Goal: Task Accomplishment & Management: Use online tool/utility

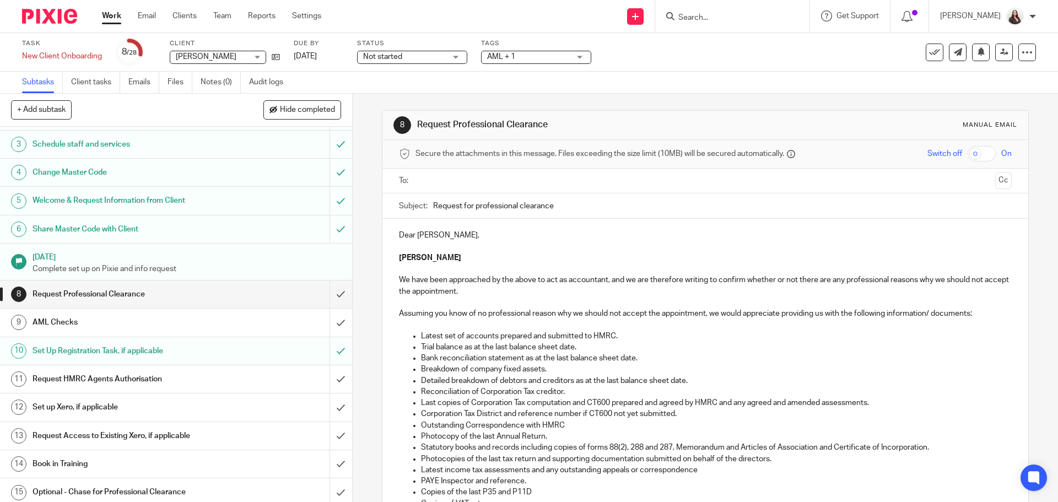
scroll to position [69, 0]
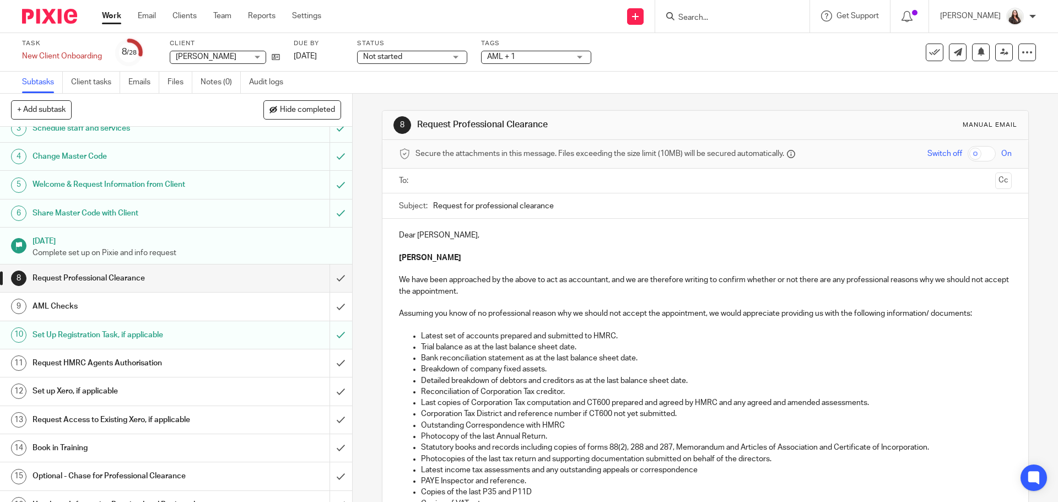
click at [58, 307] on h1 "AML Checks" at bounding box center [127, 306] width 191 height 17
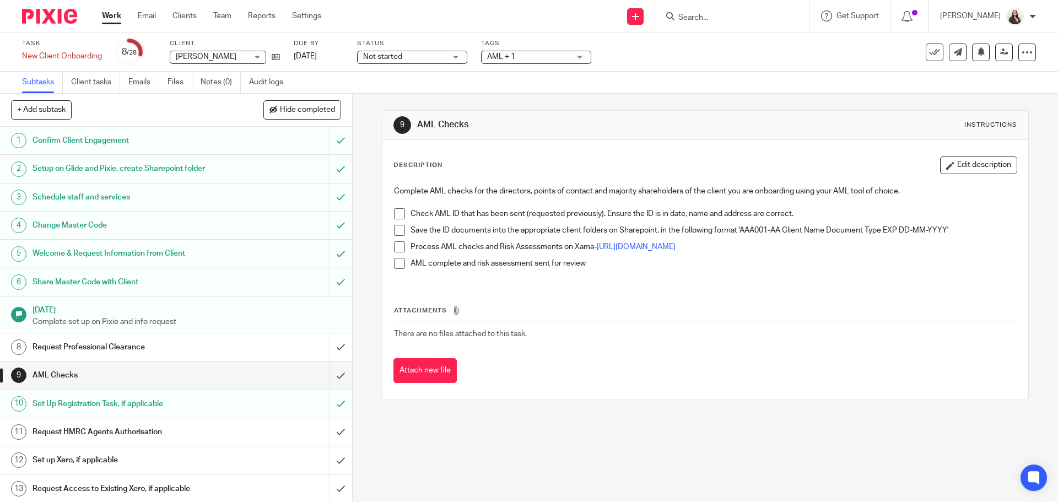
click at [62, 428] on h1 "Request HMRC Agents Authorisation" at bounding box center [127, 432] width 191 height 17
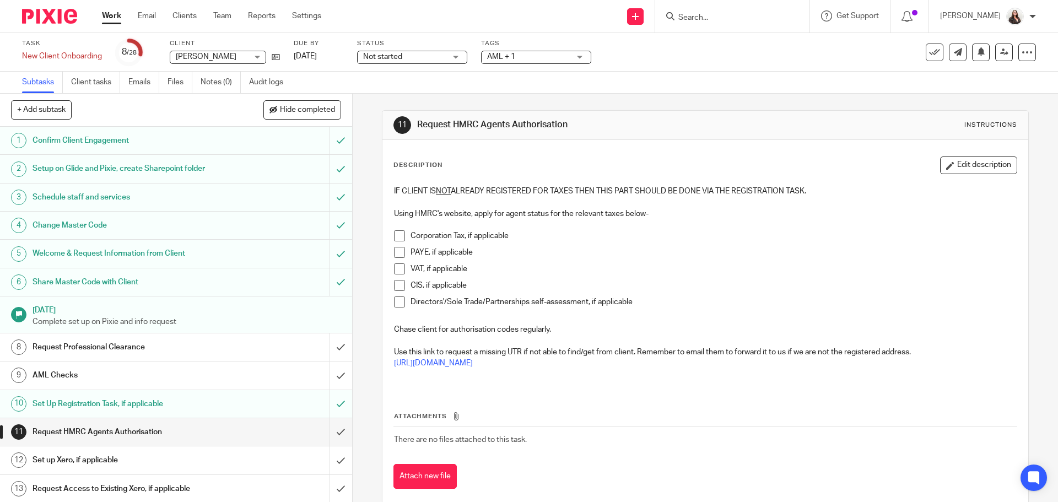
click at [394, 285] on span at bounding box center [399, 285] width 11 height 11
click at [397, 233] on span at bounding box center [399, 235] width 11 height 11
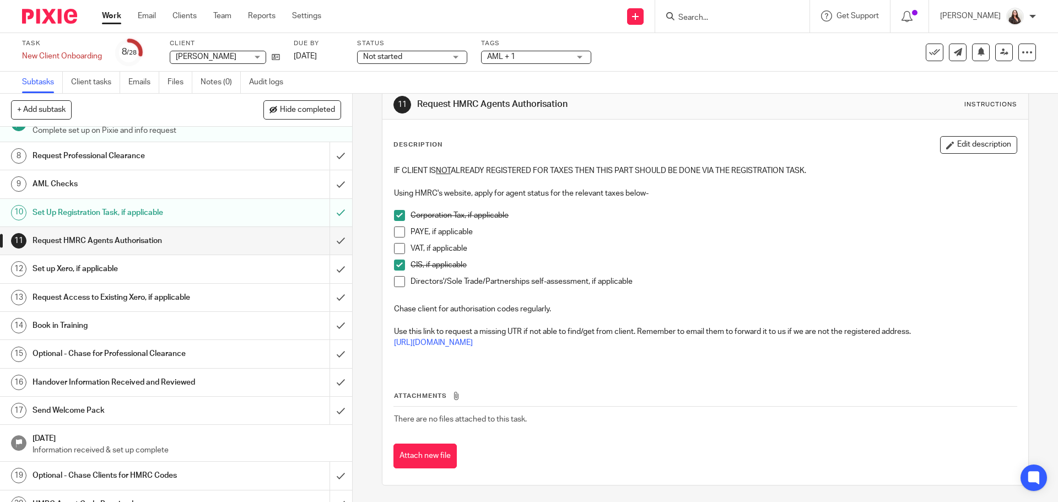
scroll to position [220, 0]
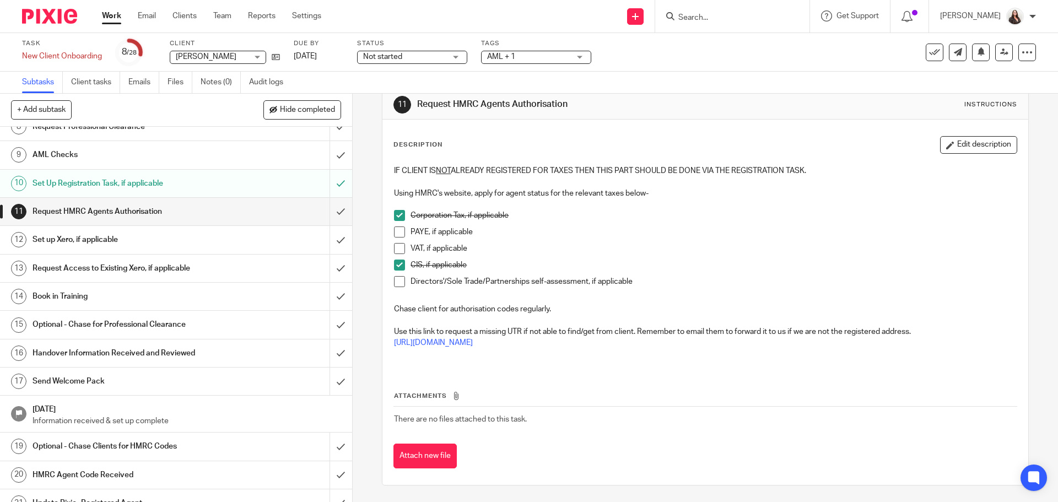
click at [83, 378] on h1 "Send Welcome Pack" at bounding box center [127, 381] width 191 height 17
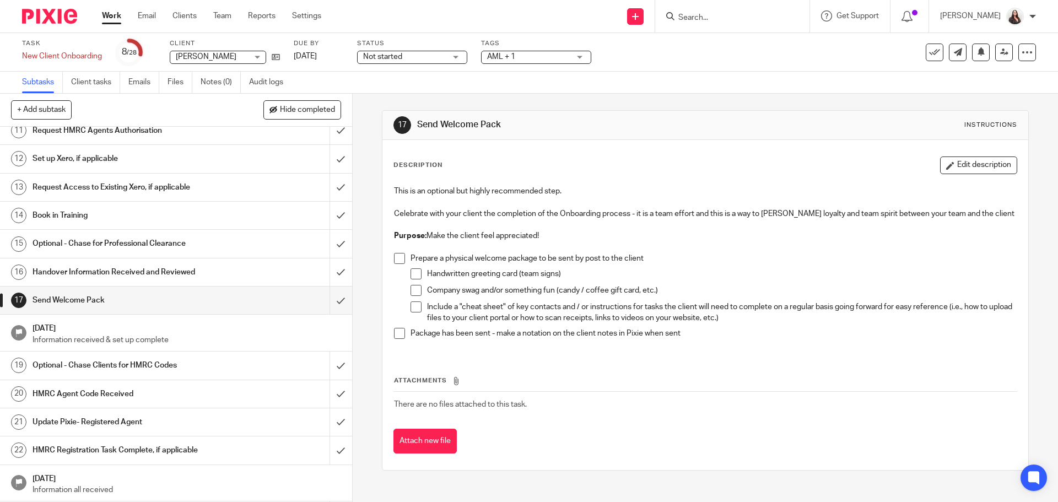
scroll to position [303, 0]
click at [328, 300] on input "submit" at bounding box center [176, 299] width 352 height 28
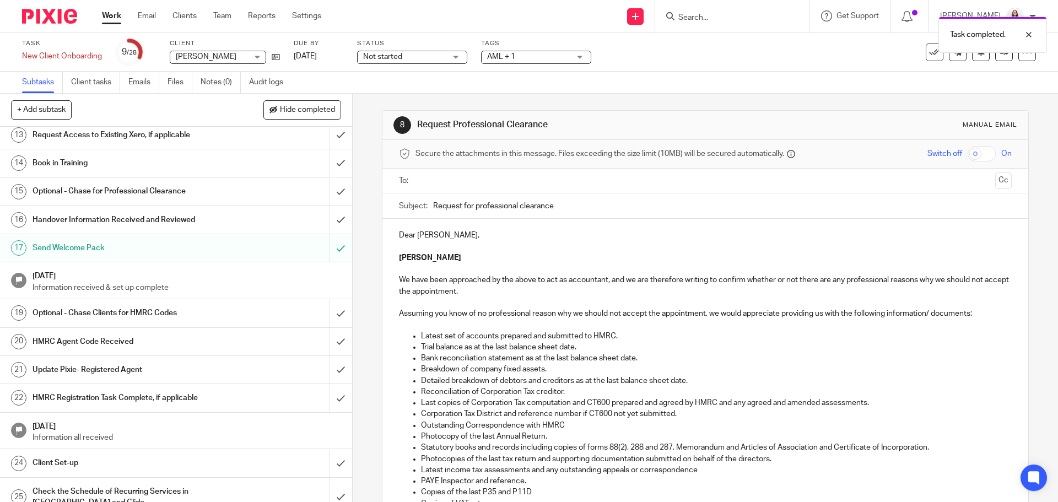
scroll to position [386, 0]
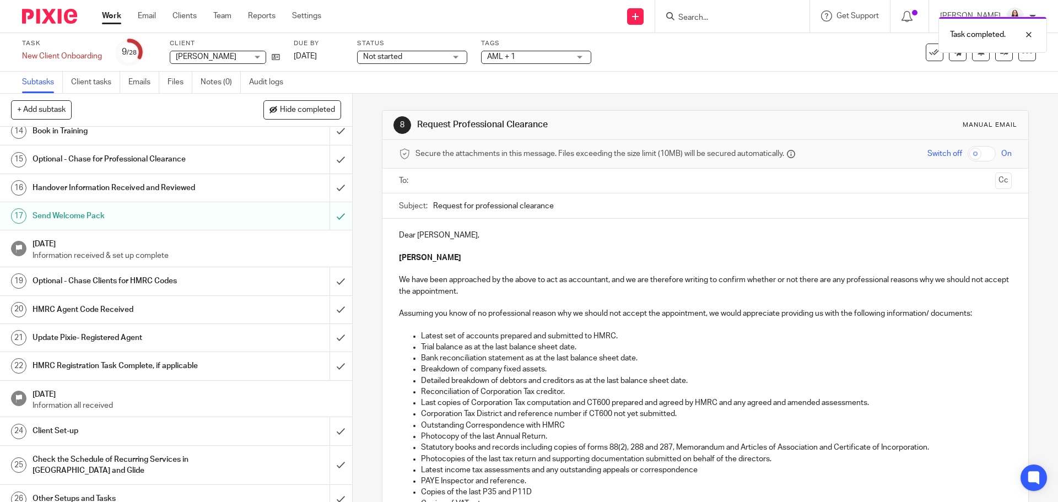
click at [57, 308] on h1 "HMRC Agent Code Received" at bounding box center [127, 309] width 191 height 17
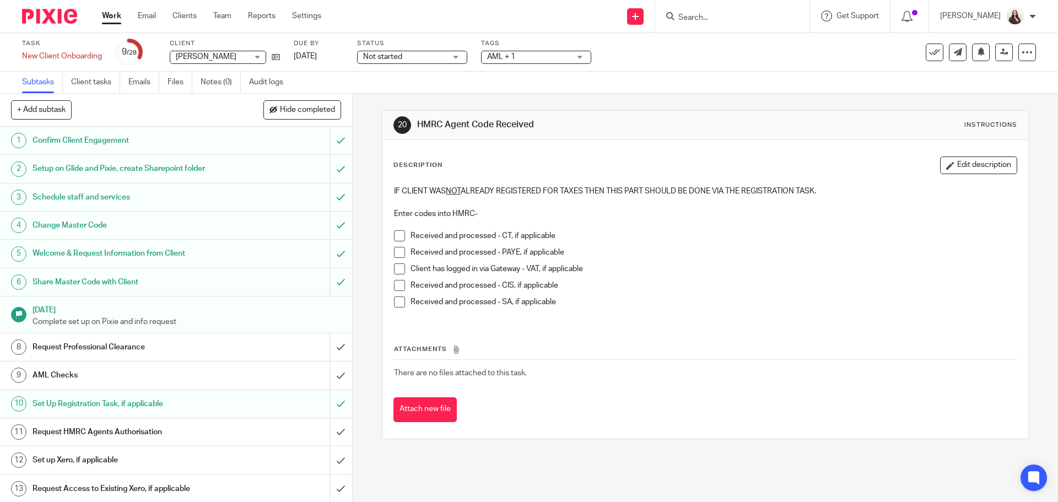
click at [398, 240] on span at bounding box center [399, 235] width 11 height 11
click at [395, 284] on span at bounding box center [399, 285] width 11 height 11
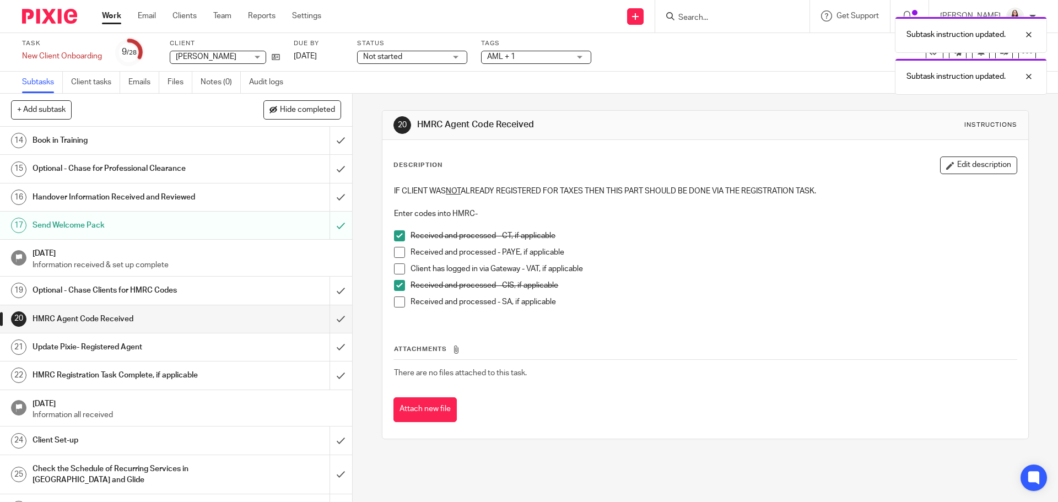
scroll to position [386, 0]
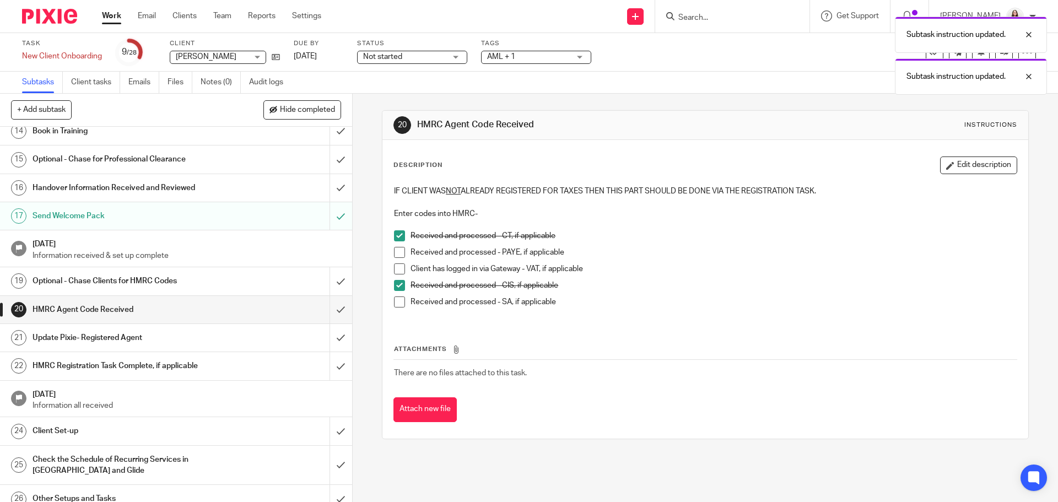
click at [93, 336] on h1 "Update Pixie- Registered Agent" at bounding box center [127, 337] width 191 height 17
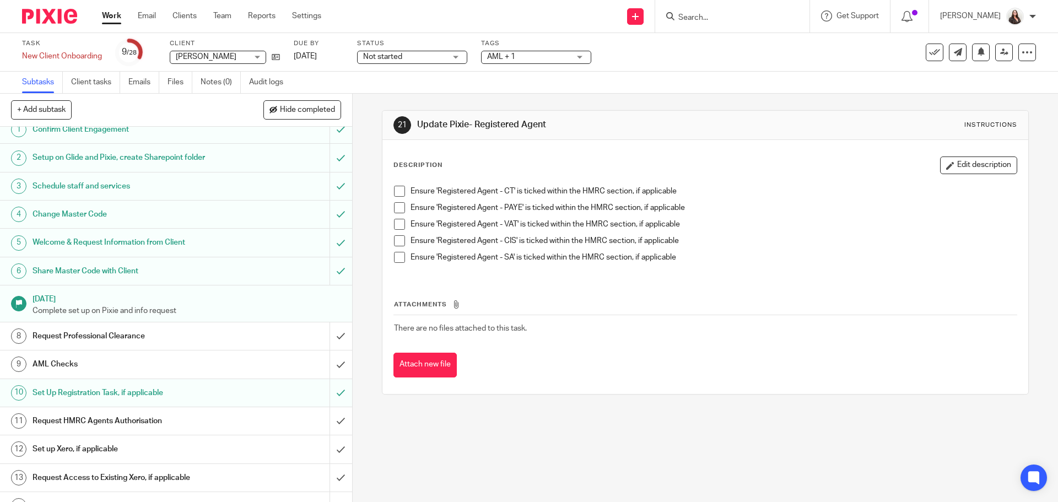
scroll to position [14, 0]
click at [395, 197] on li "Ensure 'Registered Agent - CT' is ticked within the HMRC section, if applicable" at bounding box center [705, 194] width 622 height 17
click at [395, 192] on span at bounding box center [399, 191] width 11 height 11
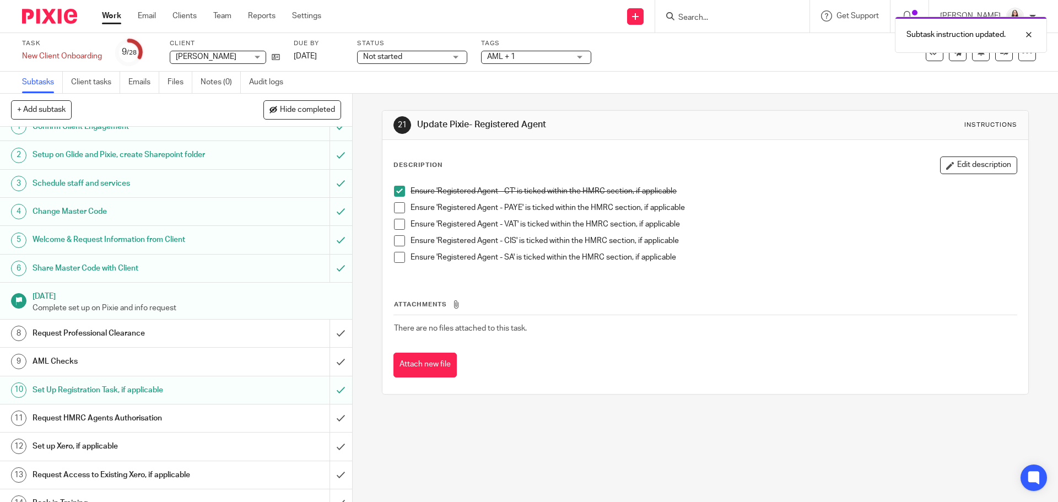
click at [397, 247] on li "Ensure 'Registered Agent - CIS' is ticked within the HMRC section, if applicable" at bounding box center [705, 243] width 622 height 17
click at [390, 240] on div "Ensure 'Registered Agent - CT' is ticked within the HMRC section, if applicable…" at bounding box center [704, 228] width 633 height 96
click at [394, 242] on span at bounding box center [399, 240] width 11 height 11
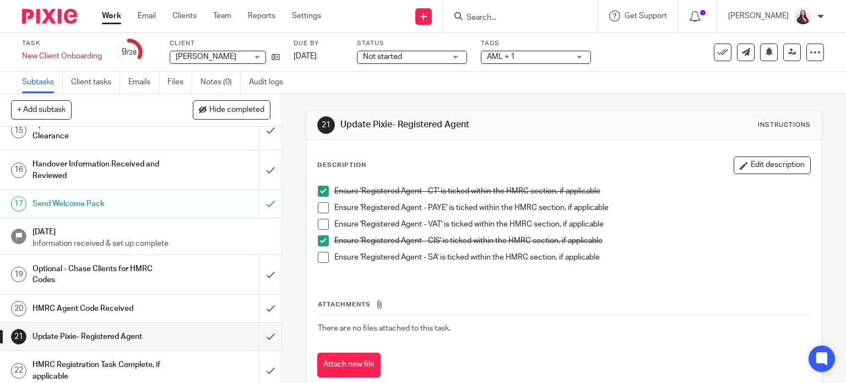
scroll to position [450, 0]
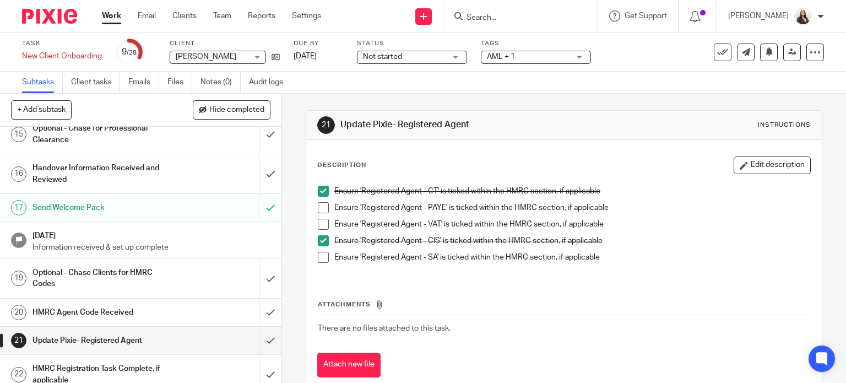
click at [510, 13] on input "Search" at bounding box center [514, 18] width 99 height 10
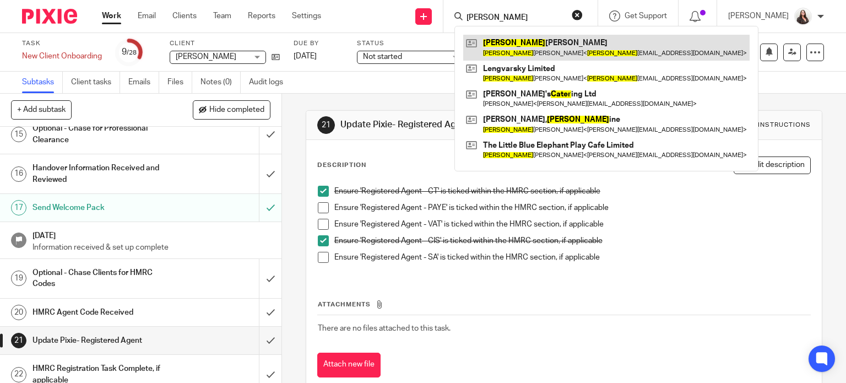
type input "cather"
click at [539, 51] on link at bounding box center [606, 47] width 286 height 25
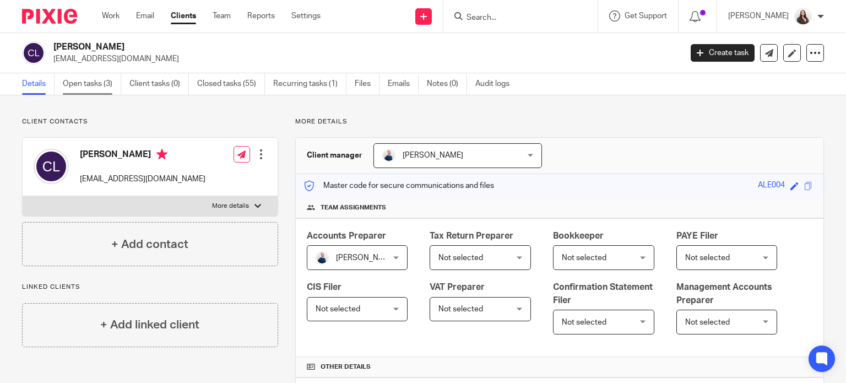
click at [76, 85] on link "Open tasks (3)" at bounding box center [92, 83] width 58 height 21
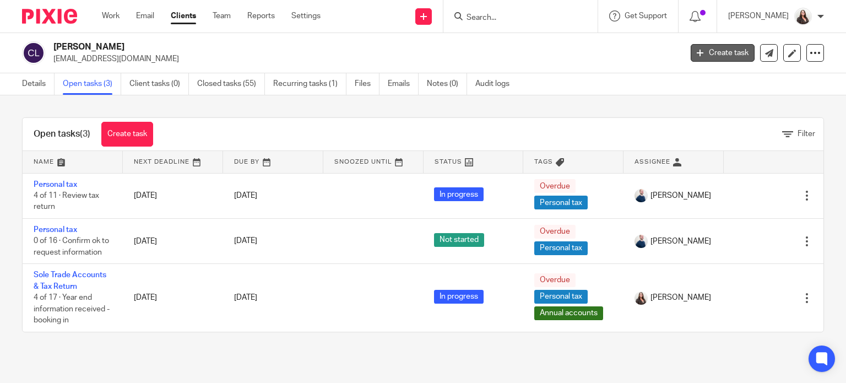
click at [697, 52] on icon at bounding box center [700, 53] width 7 height 7
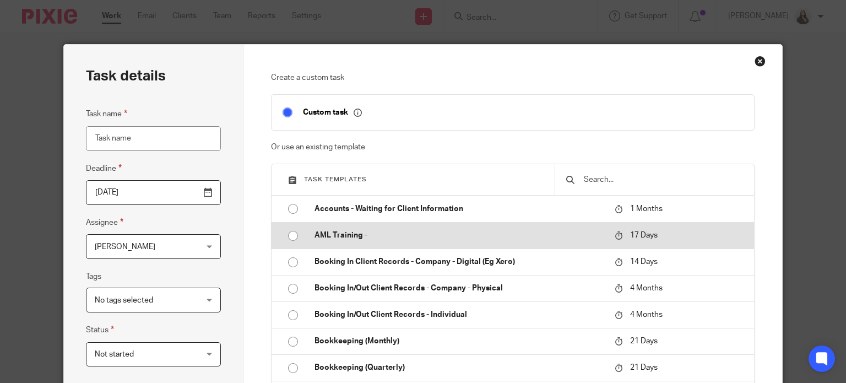
scroll to position [13, 0]
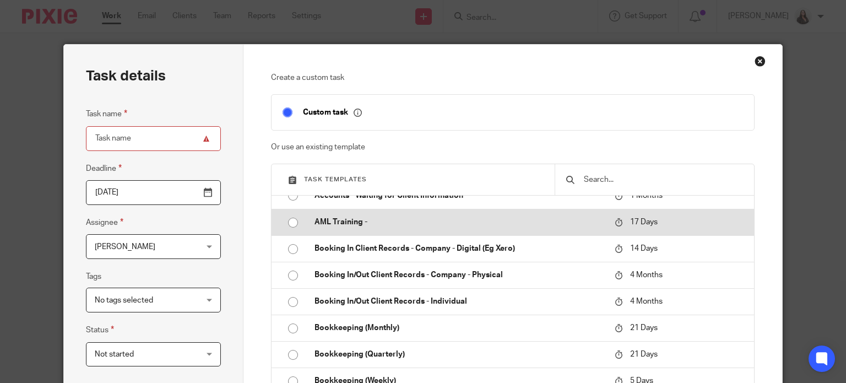
click at [464, 237] on td "Booking In Client Records - Company - Digital (Eg Xero)" at bounding box center [457, 248] width 306 height 26
type input "2025-10-01"
type input "Booking In Client Records - Company - Digital (Eg Xero)"
checkbox input "false"
radio input "true"
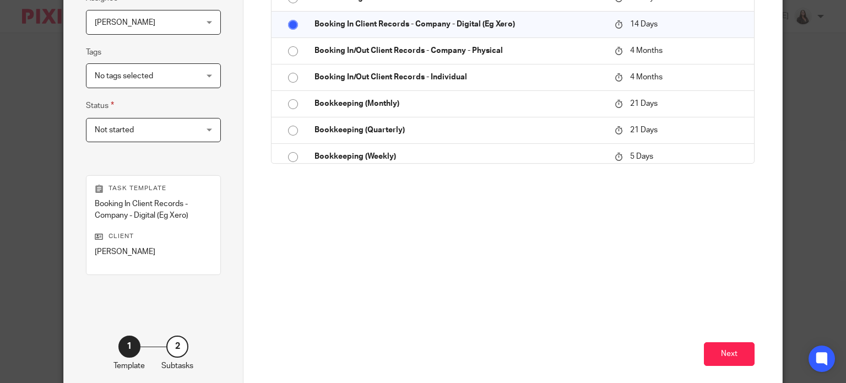
scroll to position [275, 0]
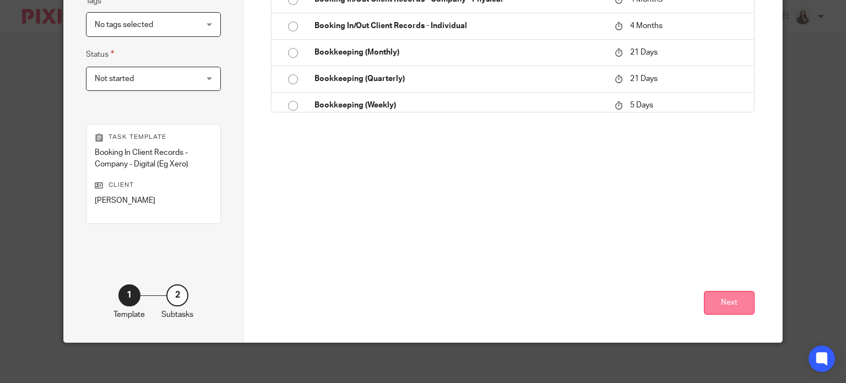
click at [740, 306] on button "Next" at bounding box center [729, 303] width 51 height 24
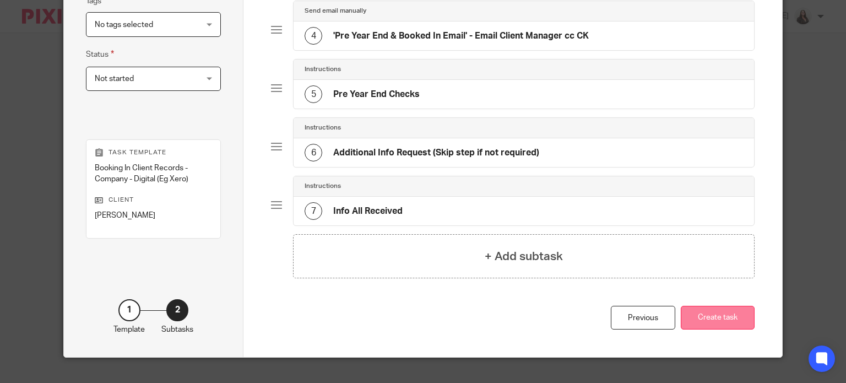
click at [729, 317] on button "Create task" at bounding box center [718, 318] width 74 height 24
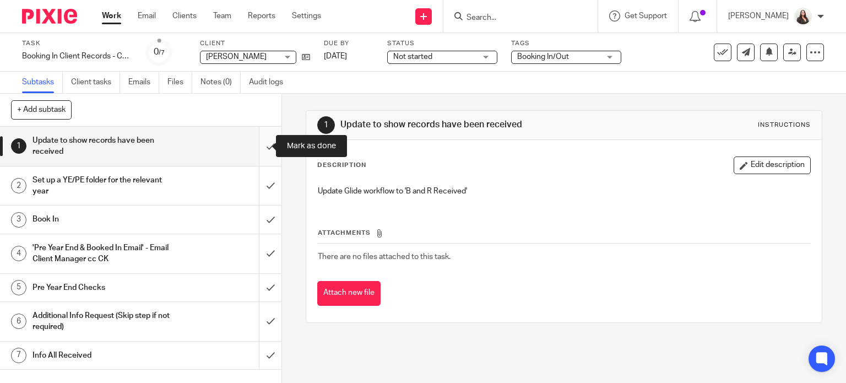
click at [261, 145] on input "submit" at bounding box center [140, 146] width 281 height 39
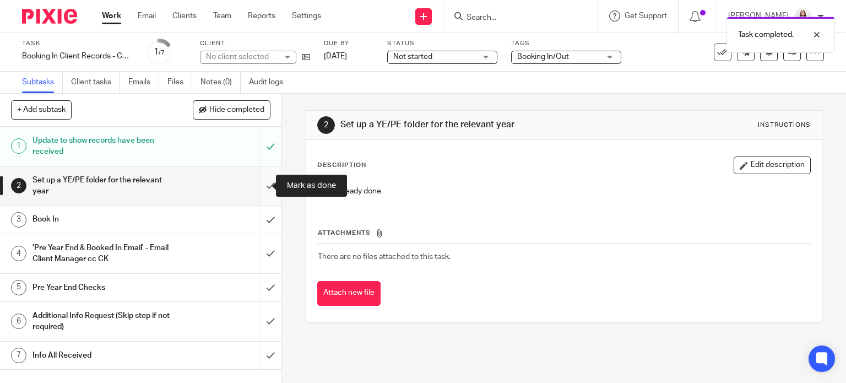
click at [255, 186] on input "submit" at bounding box center [140, 185] width 281 height 39
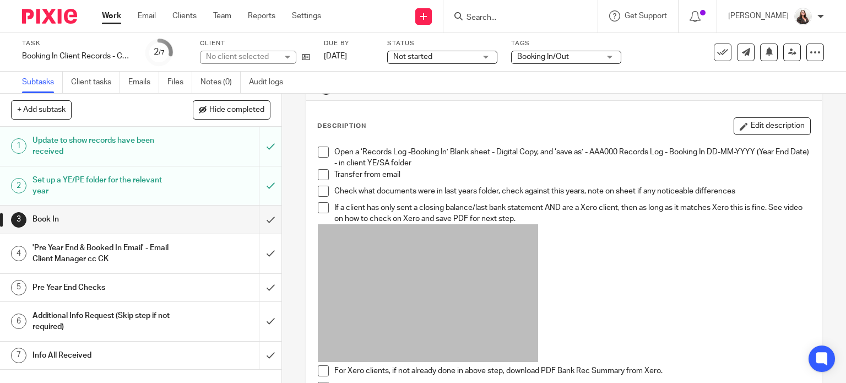
scroll to position [55, 0]
